Goal: Task Accomplishment & Management: Complete application form

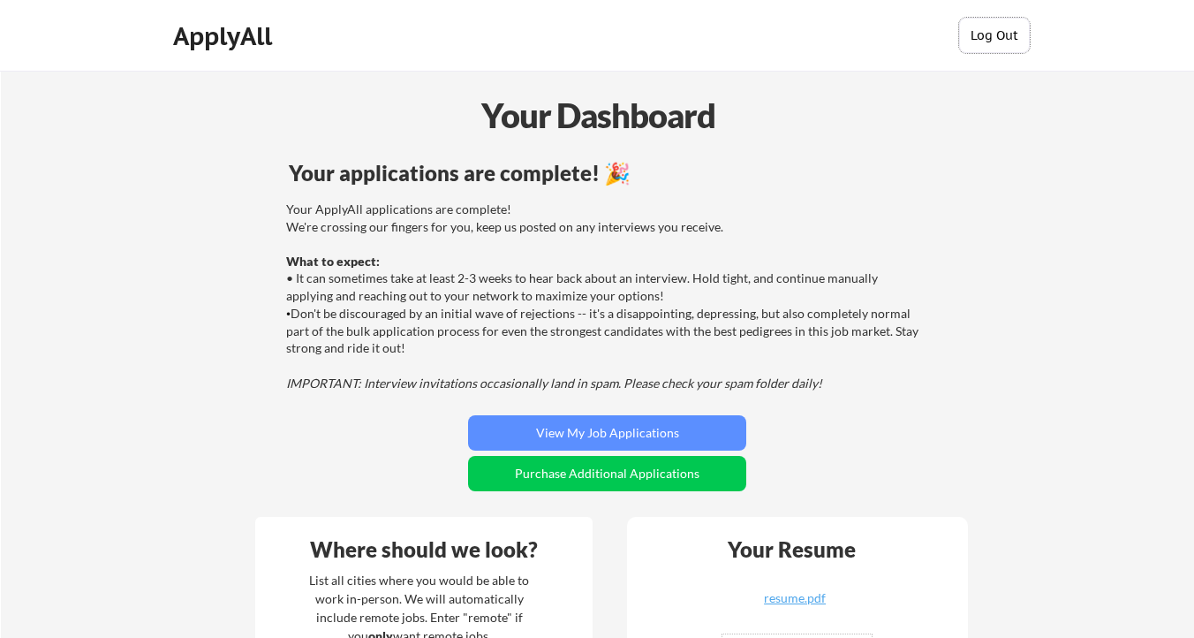
click at [985, 41] on button "Log Out" at bounding box center [994, 35] width 71 height 35
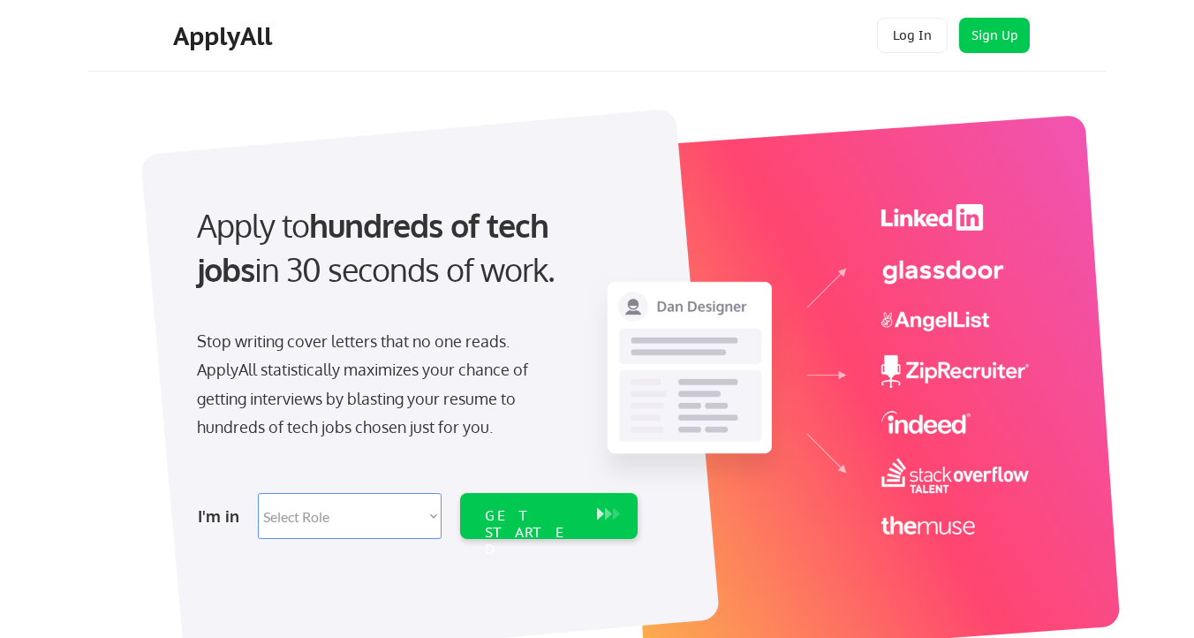
click at [390, 529] on select "Select Role Software Engineering Product Management Customer Success Sales UI/U…" at bounding box center [350, 516] width 184 height 46
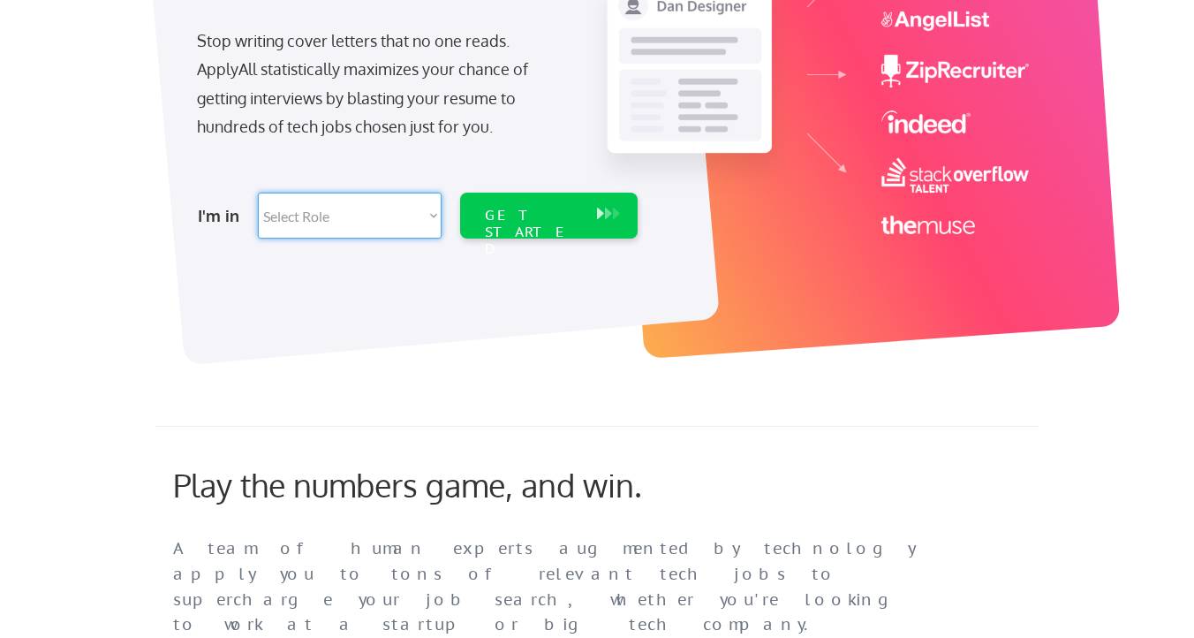
scroll to position [321, 0]
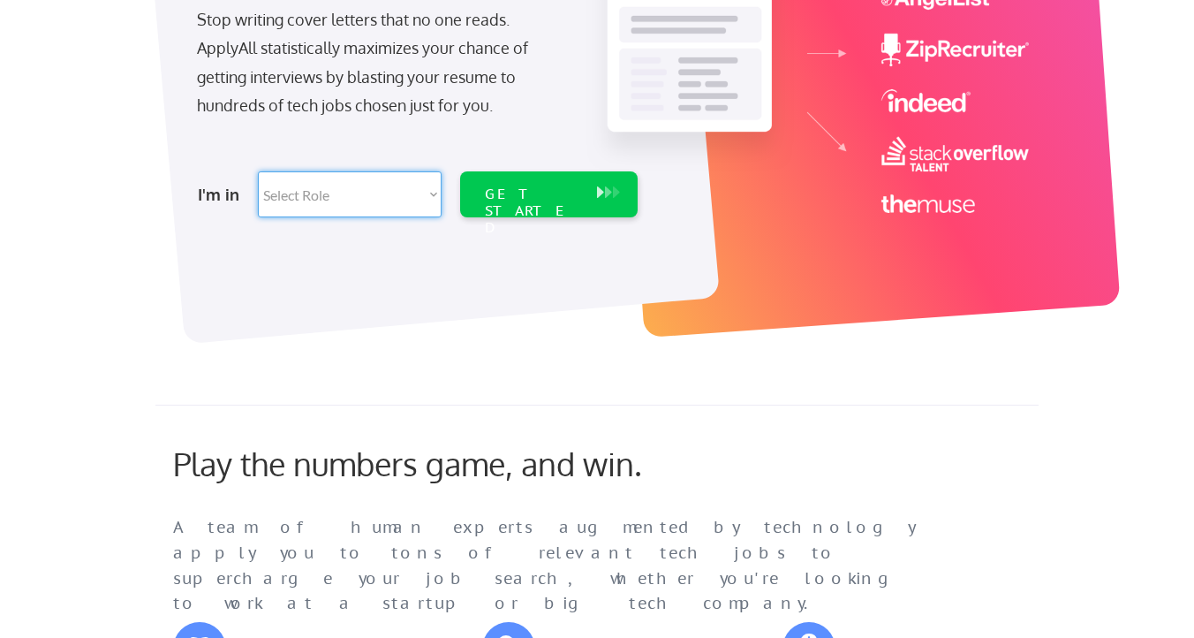
click at [406, 212] on select "Select Role Software Engineering Product Management Customer Success Sales UI/U…" at bounding box center [350, 194] width 184 height 46
drag, startPoint x: 406, startPoint y: 212, endPoint x: 388, endPoint y: 164, distance: 51.2
click at [388, 164] on div "I'm in Select Role Software Engineering Product Management Customer Success Sal…" at bounding box center [416, 194] width 494 height 62
click at [387, 199] on select "Select Role Software Engineering Product Management Customer Success Sales UI/U…" at bounding box center [350, 194] width 184 height 46
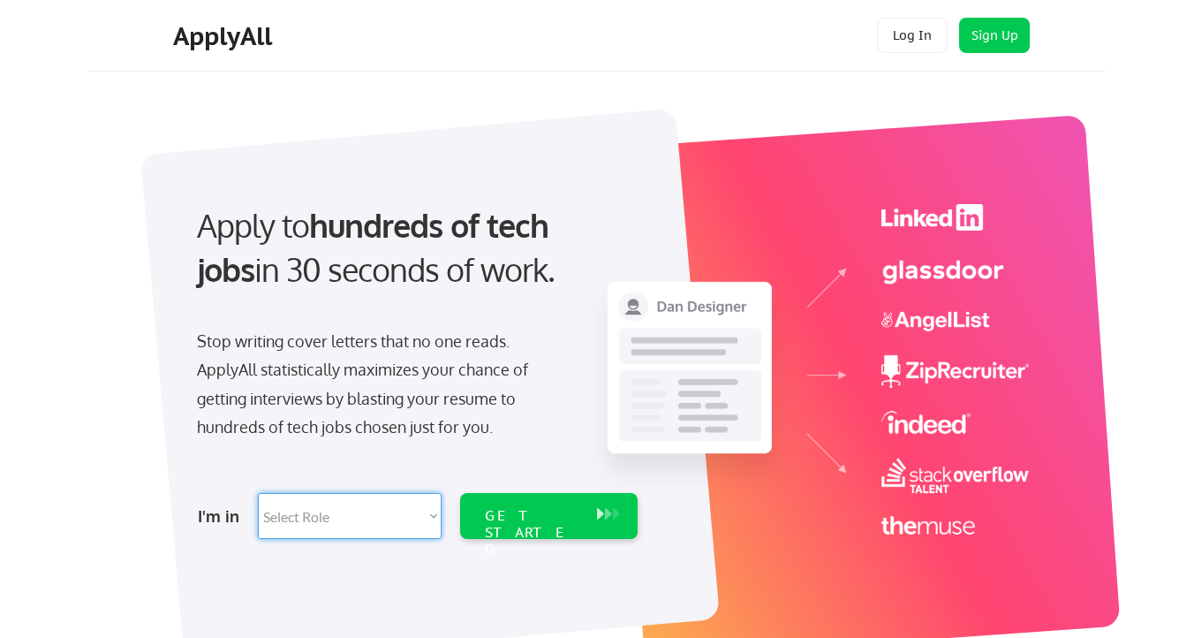
click at [363, 494] on select "Select Role Software Engineering Product Management Customer Success Sales UI/U…" at bounding box center [350, 516] width 184 height 46
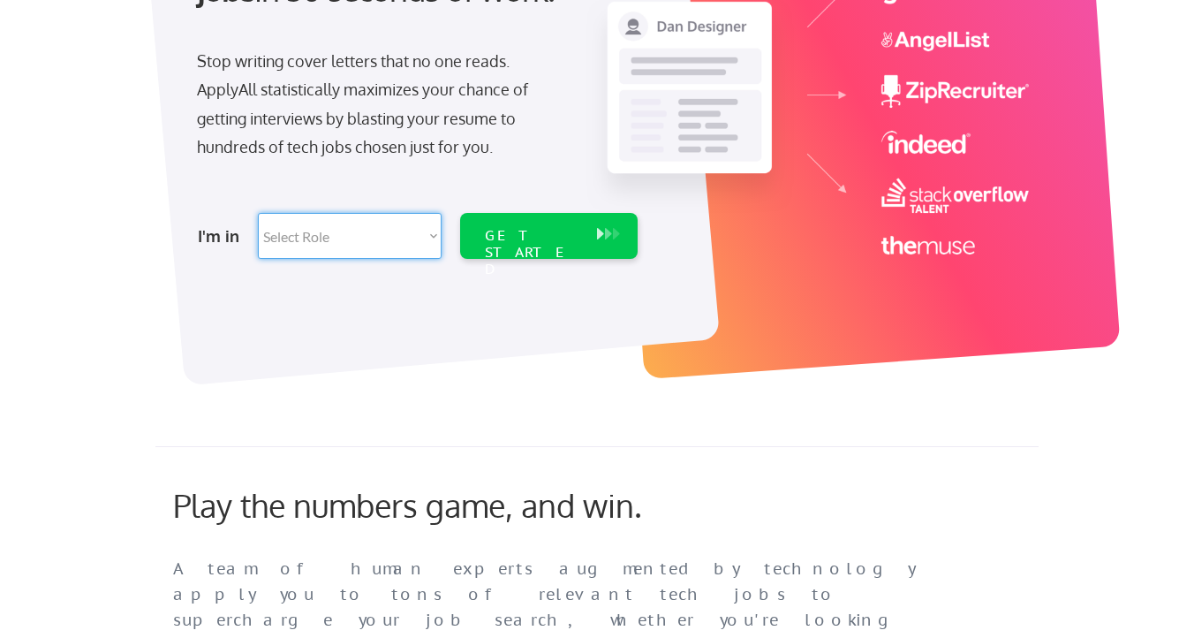
scroll to position [282, 0]
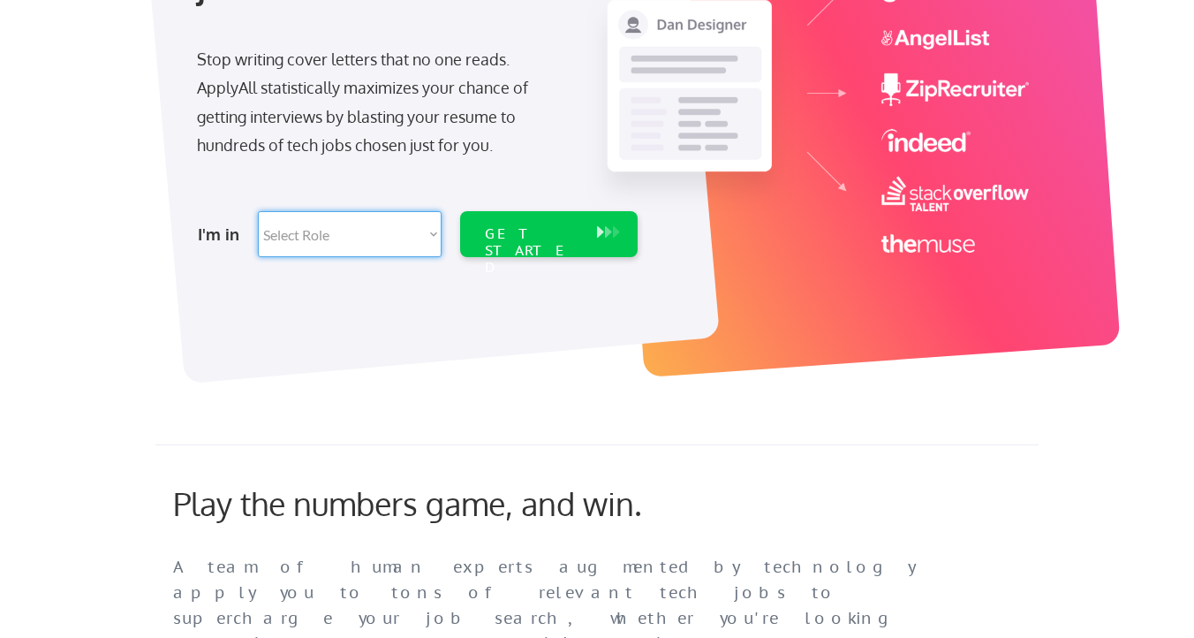
click at [292, 253] on select "Select Role Software Engineering Product Management Customer Success Sales UI/U…" at bounding box center [350, 234] width 184 height 46
click at [387, 196] on div "Apply to hundreds of tech jobs in 30 seconds of work. Stop writing cover letter…" at bounding box center [416, 84] width 494 height 361
click at [387, 223] on select "Select Role Software Engineering Product Management Customer Success Sales UI/U…" at bounding box center [350, 234] width 184 height 46
click at [371, 230] on select "Select Role Software Engineering Product Management Customer Success Sales UI/U…" at bounding box center [350, 234] width 184 height 46
click at [402, 242] on select "Select Role Software Engineering Product Management Customer Success Sales UI/U…" at bounding box center [350, 234] width 184 height 46
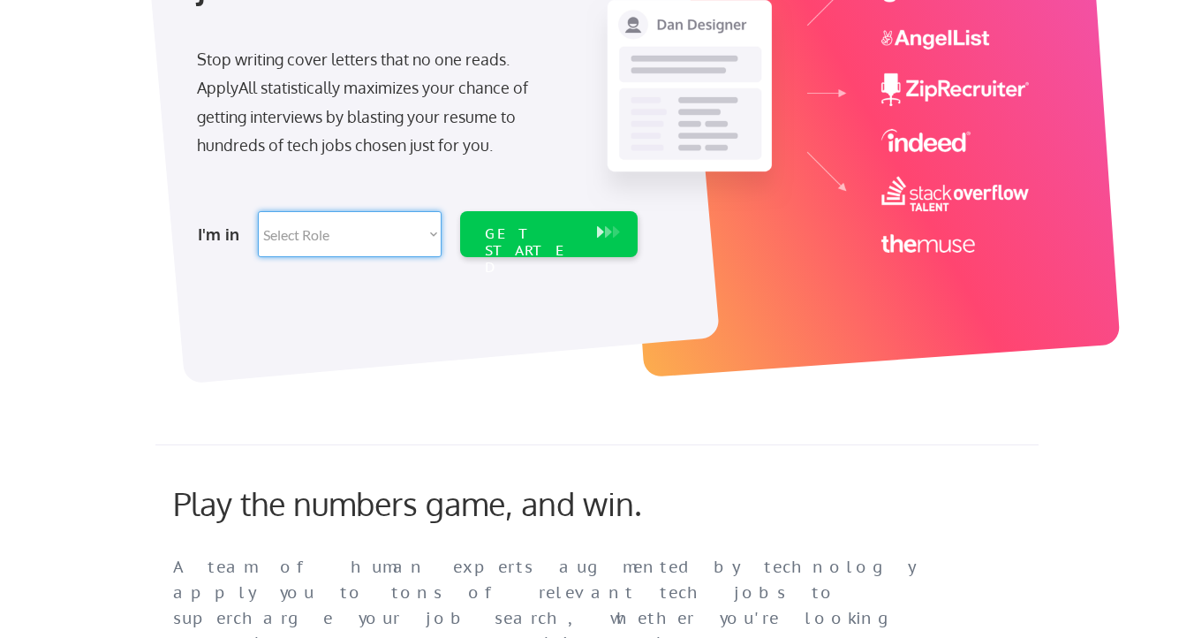
click at [332, 237] on select "Select Role Software Engineering Product Management Customer Success Sales UI/U…" at bounding box center [350, 234] width 184 height 46
click at [402, 225] on select "Select Role Software Engineering Product Management Customer Success Sales UI/U…" at bounding box center [350, 234] width 184 height 46
click at [386, 227] on select "Select Role Software Engineering Product Management Customer Success Sales UI/U…" at bounding box center [350, 234] width 184 height 46
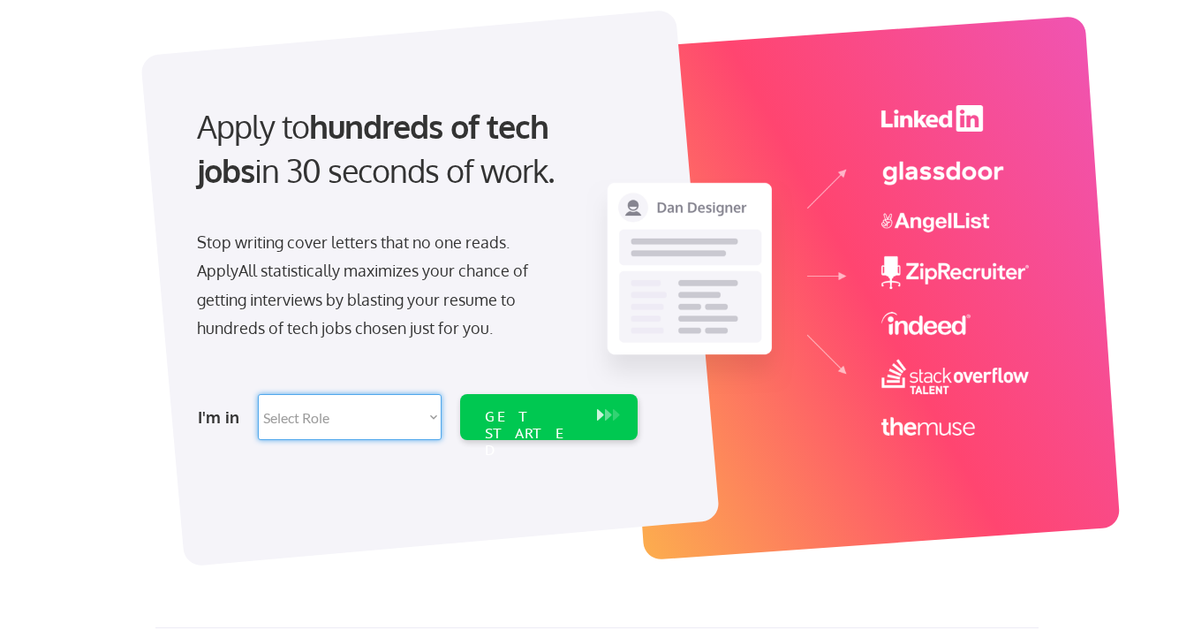
scroll to position [79, 0]
